Goal: Task Accomplishment & Management: Complete application form

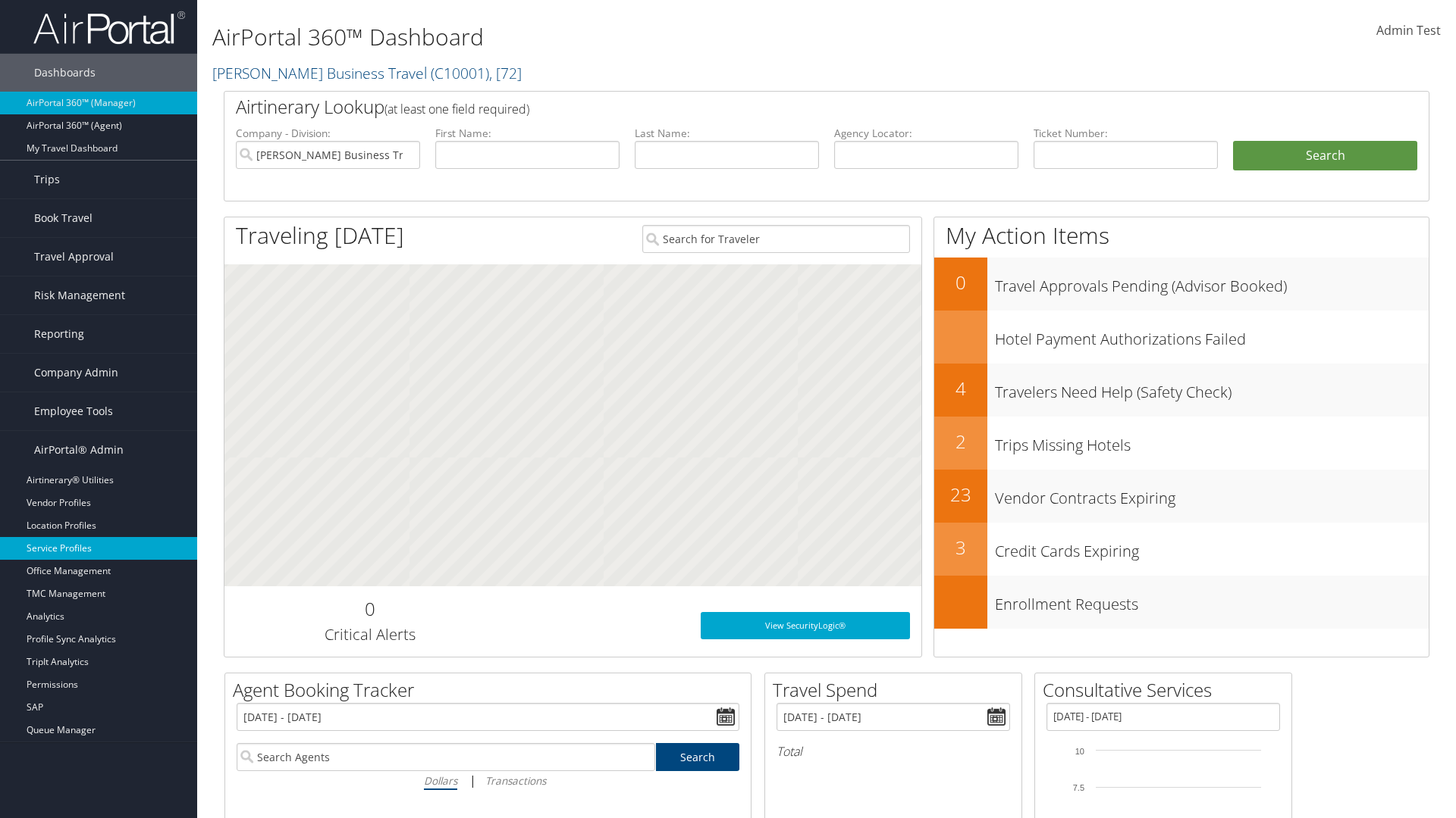
click at [99, 548] on link "Service Profiles" at bounding box center [99, 548] width 197 height 23
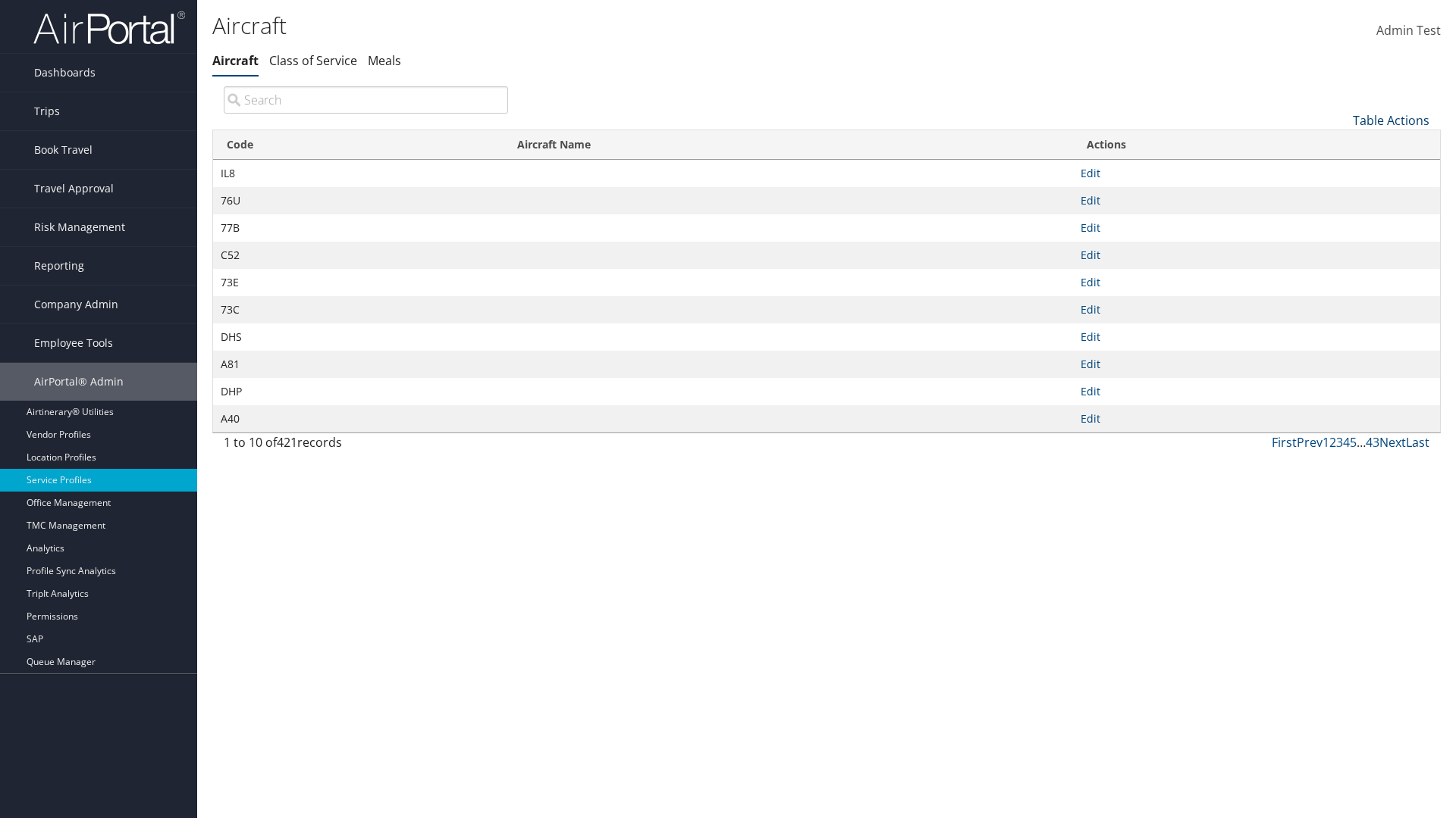
click at [1391, 120] on link "Table Actions" at bounding box center [1391, 121] width 77 height 16
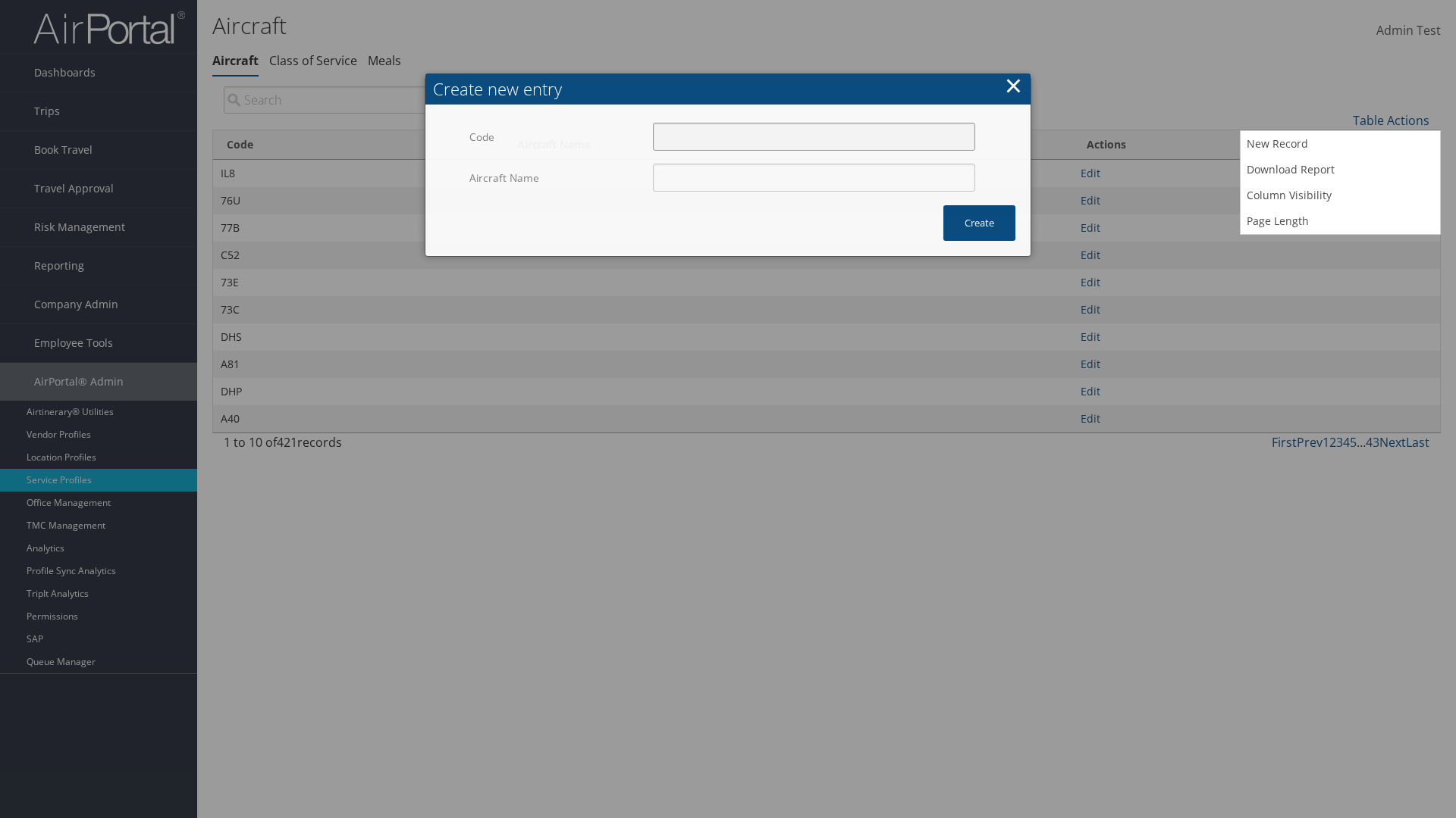
click at [814, 123] on input "Code" at bounding box center [814, 137] width 322 height 28
type input "=0"
click at [814, 164] on input "Aircraft Name" at bounding box center [814, 178] width 322 height 28
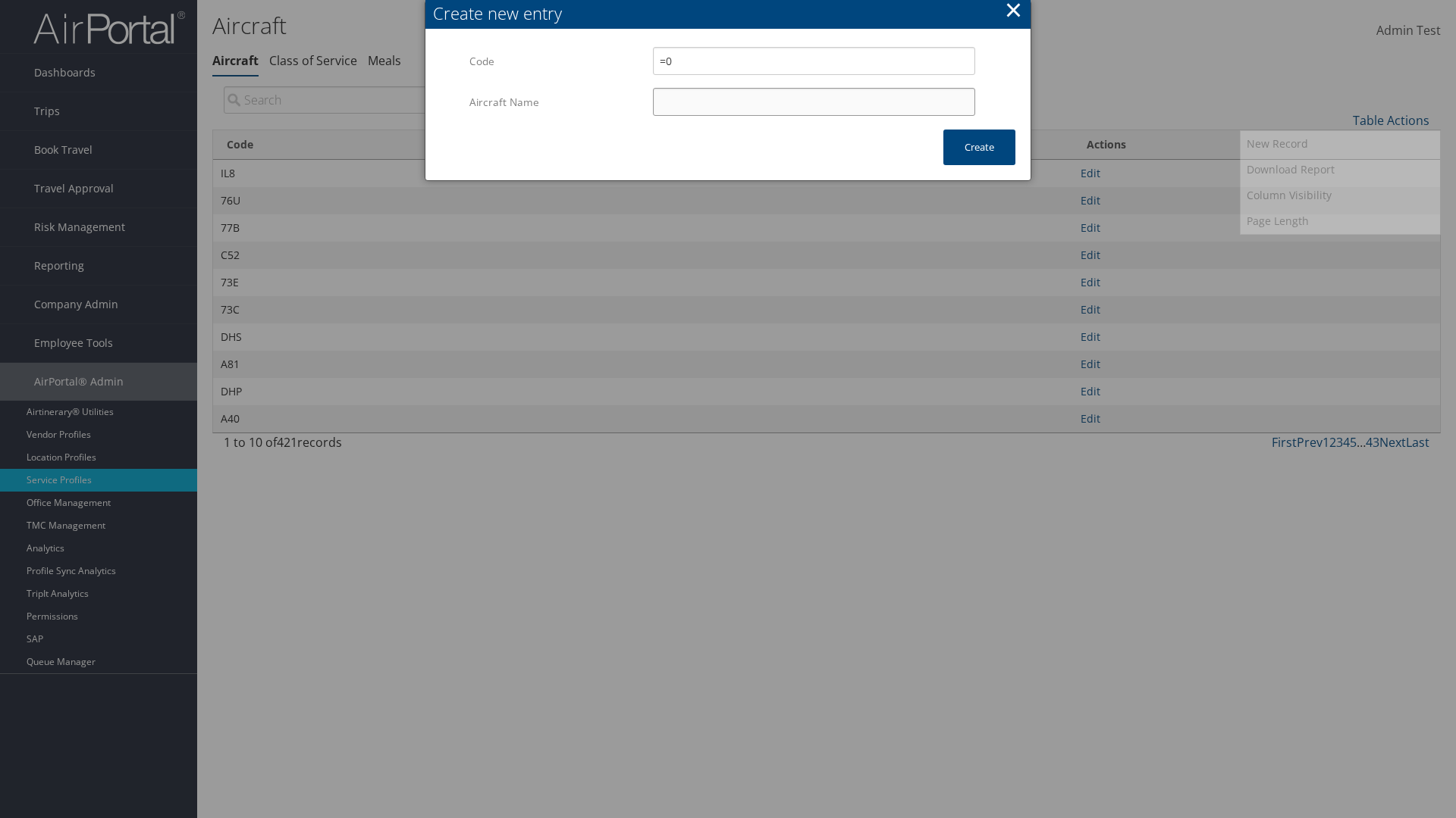
type input "Test"
type input "=0"
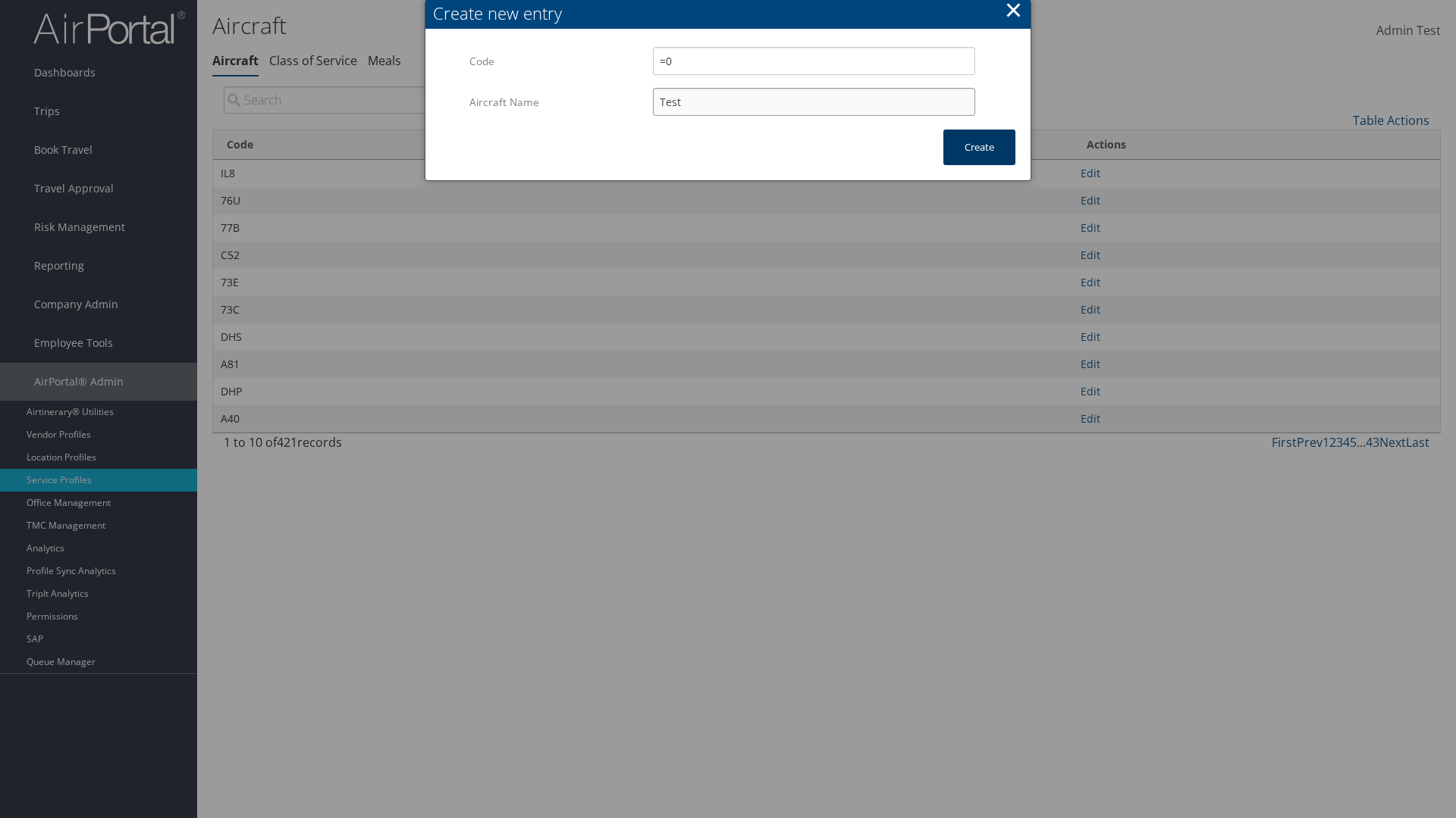
type input "Test"
click at [979, 147] on button "Create" at bounding box center [979, 147] width 72 height 36
type input "Test"
